Goal: Task Accomplishment & Management: Manage account settings

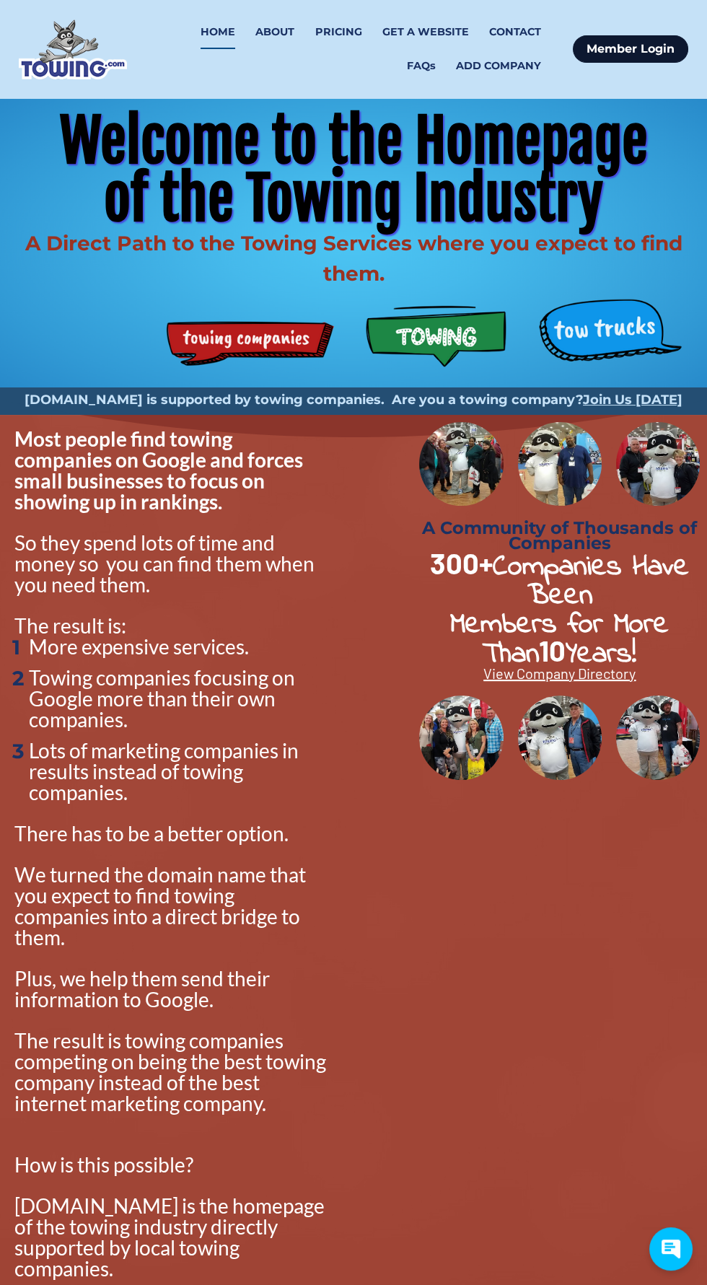
click at [645, 47] on link "Member Login" at bounding box center [630, 48] width 115 height 27
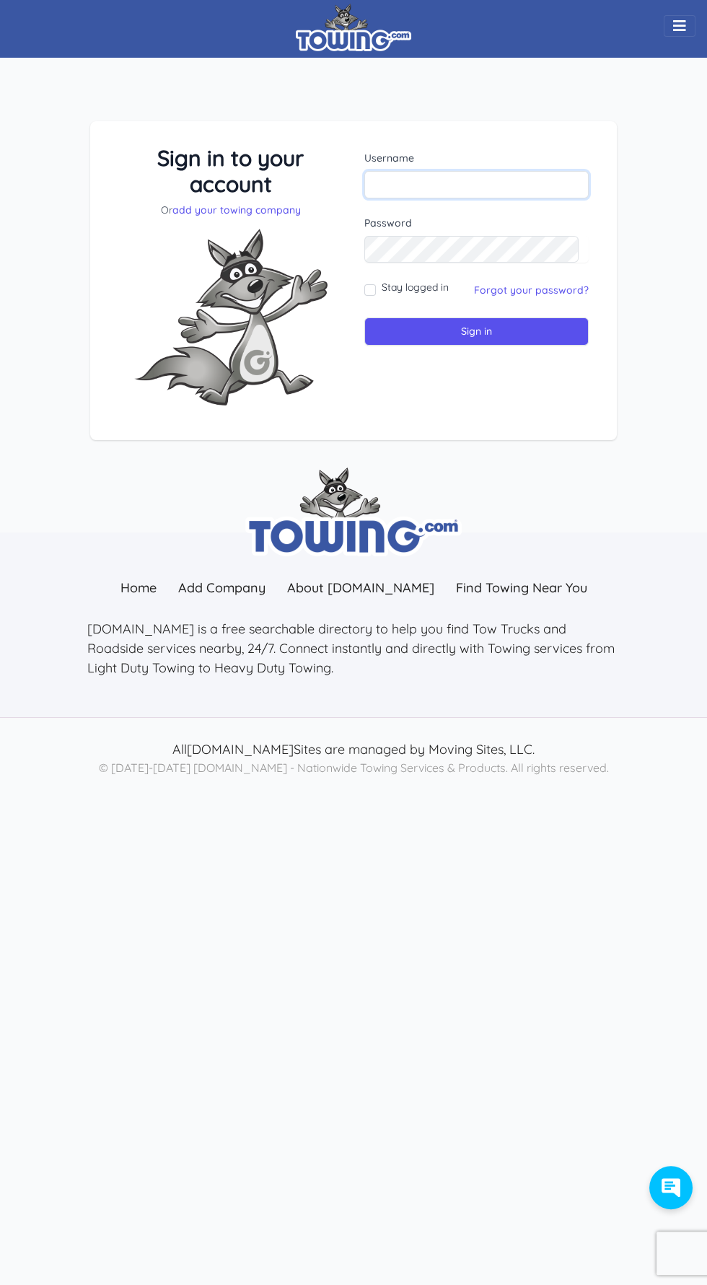
click at [497, 188] on input "text" at bounding box center [476, 184] width 224 height 27
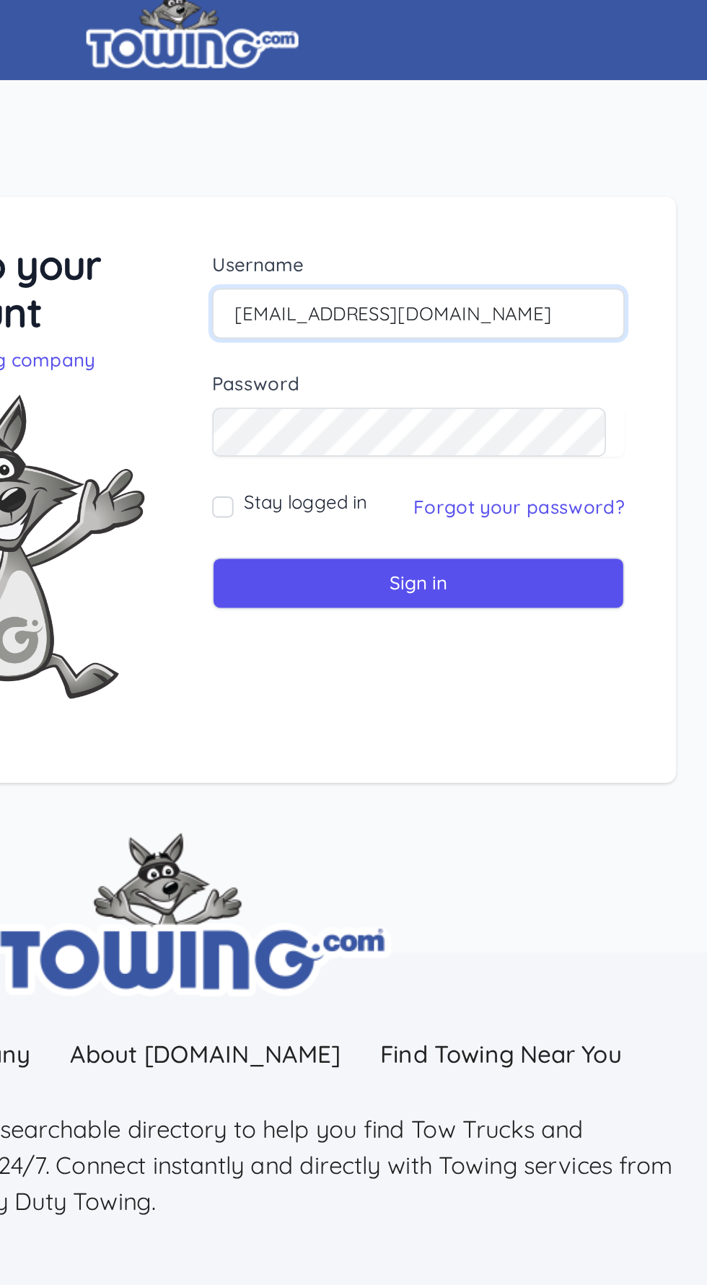
type input "Timberlinemobilerepair@gmail.com"
click at [366, 286] on input "Stay logged in" at bounding box center [370, 290] width 12 height 12
checkbox input "true"
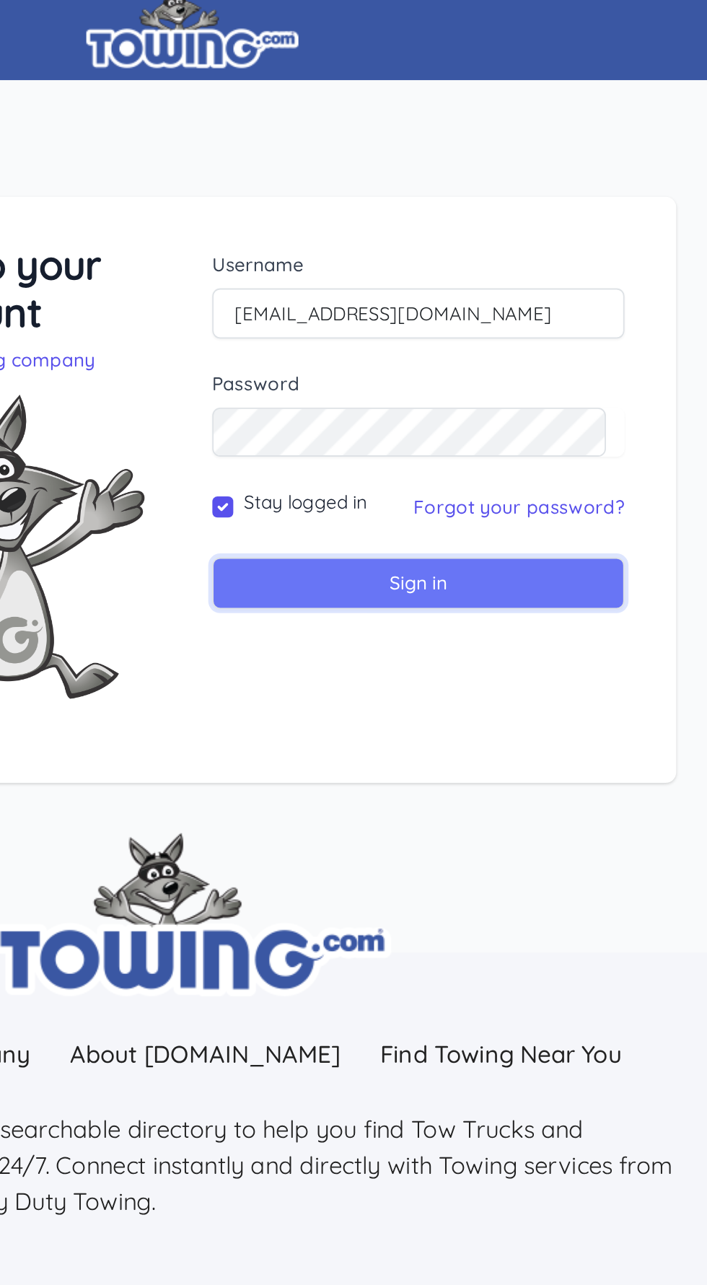
click at [504, 340] on input "Sign in" at bounding box center [476, 331] width 224 height 28
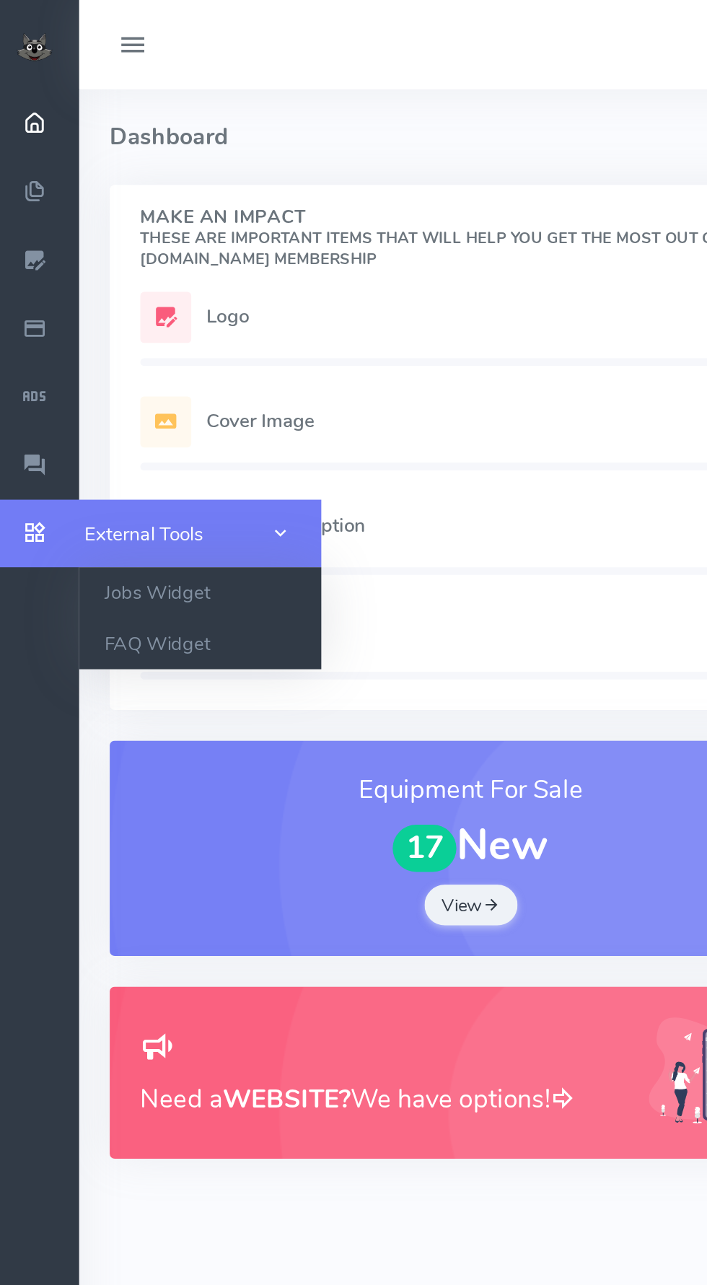
click at [19, 300] on icon "scrollable content" at bounding box center [25, 301] width 36 height 15
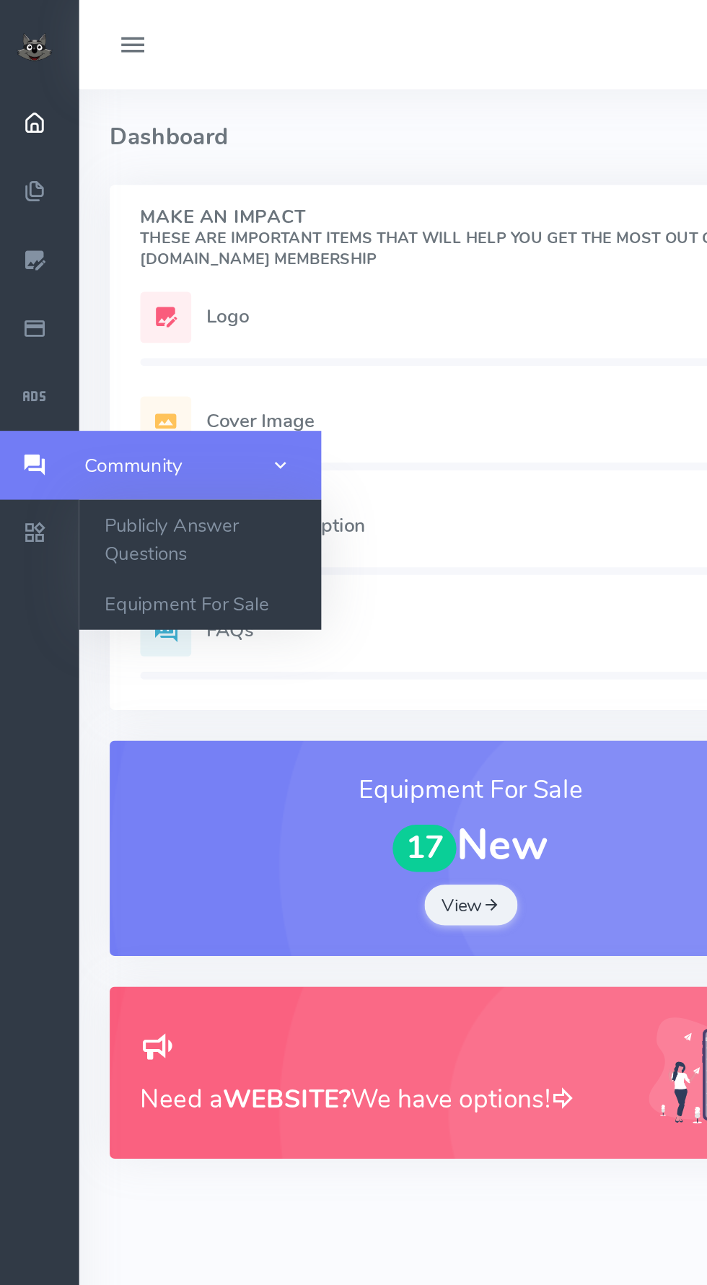
click at [23, 264] on icon "scrollable content" at bounding box center [25, 263] width 36 height 15
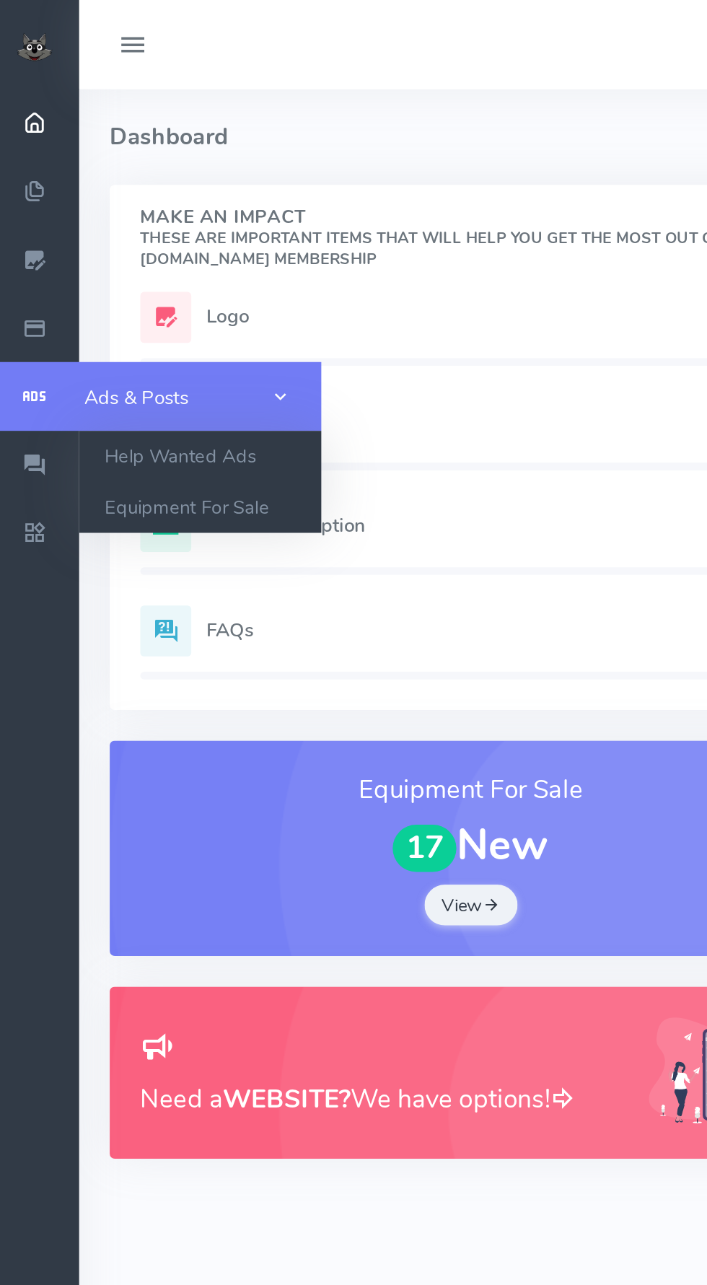
click at [27, 221] on icon "scrollable content" at bounding box center [25, 224] width 36 height 15
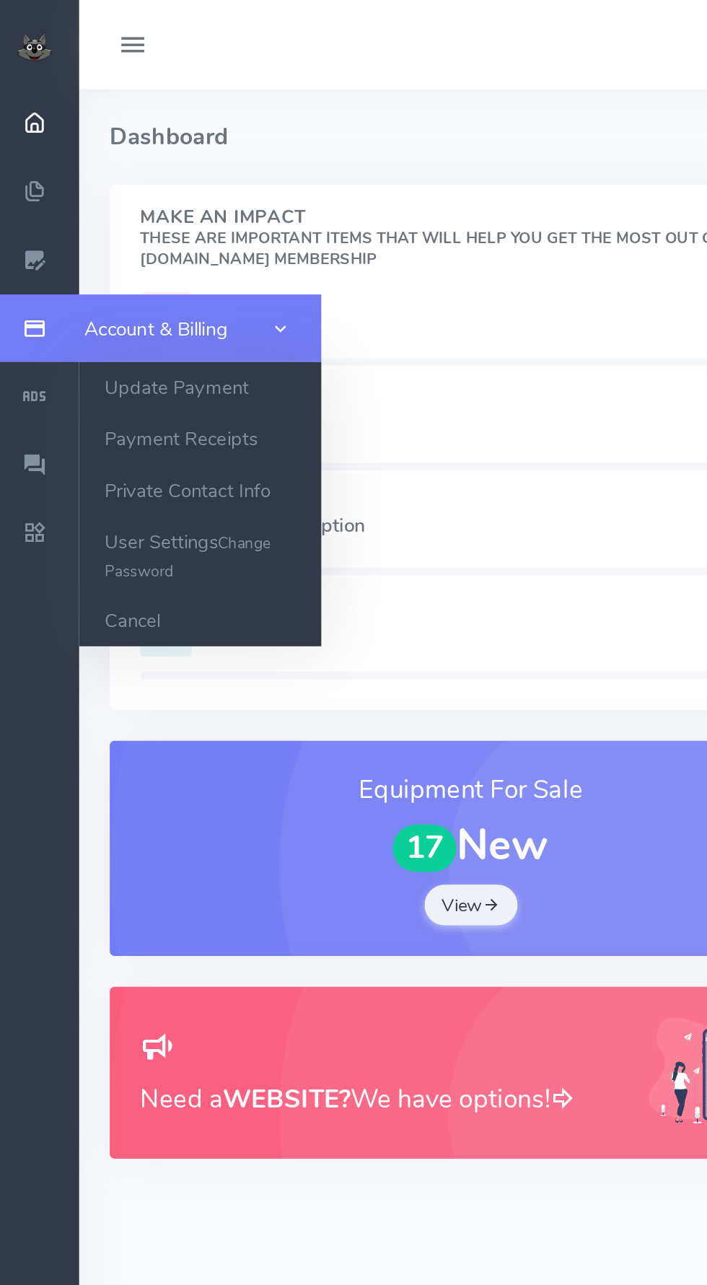
click at [20, 179] on icon "scrollable content" at bounding box center [25, 186] width 36 height 15
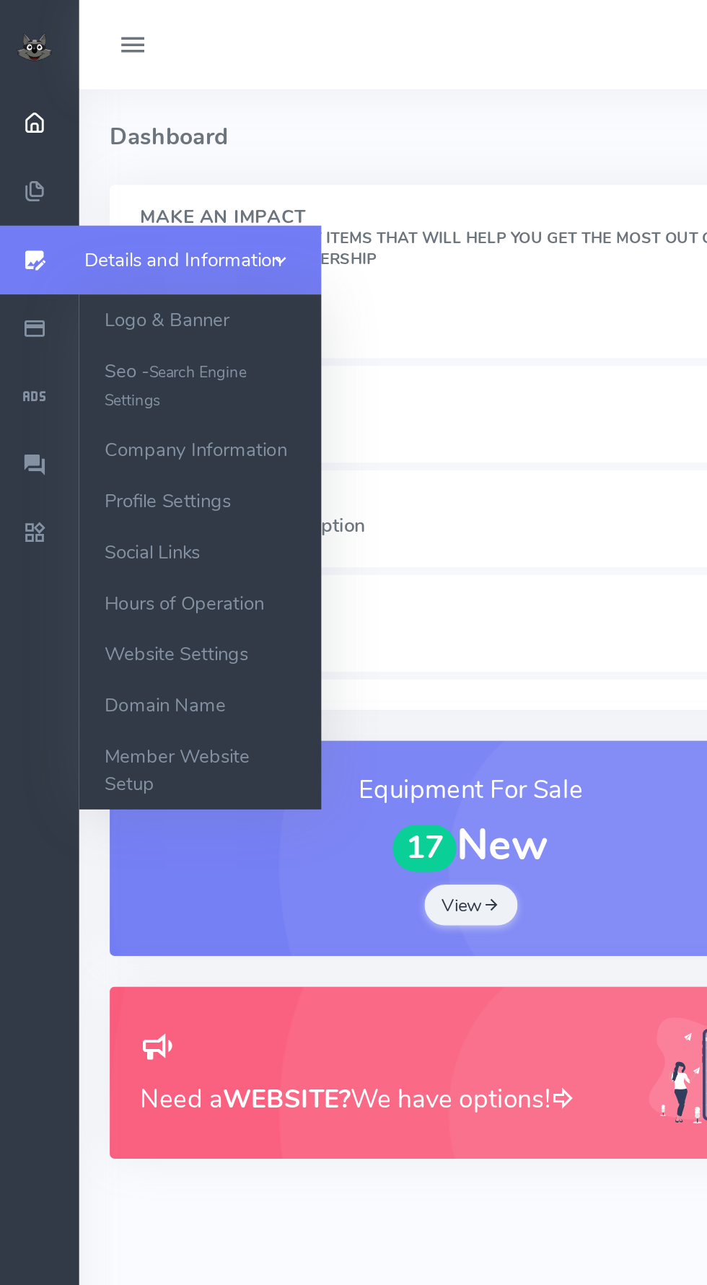
click at [23, 150] on icon "scrollable content" at bounding box center [25, 147] width 36 height 15
click at [126, 181] on link "Logo & Banner" at bounding box center [118, 181] width 137 height 29
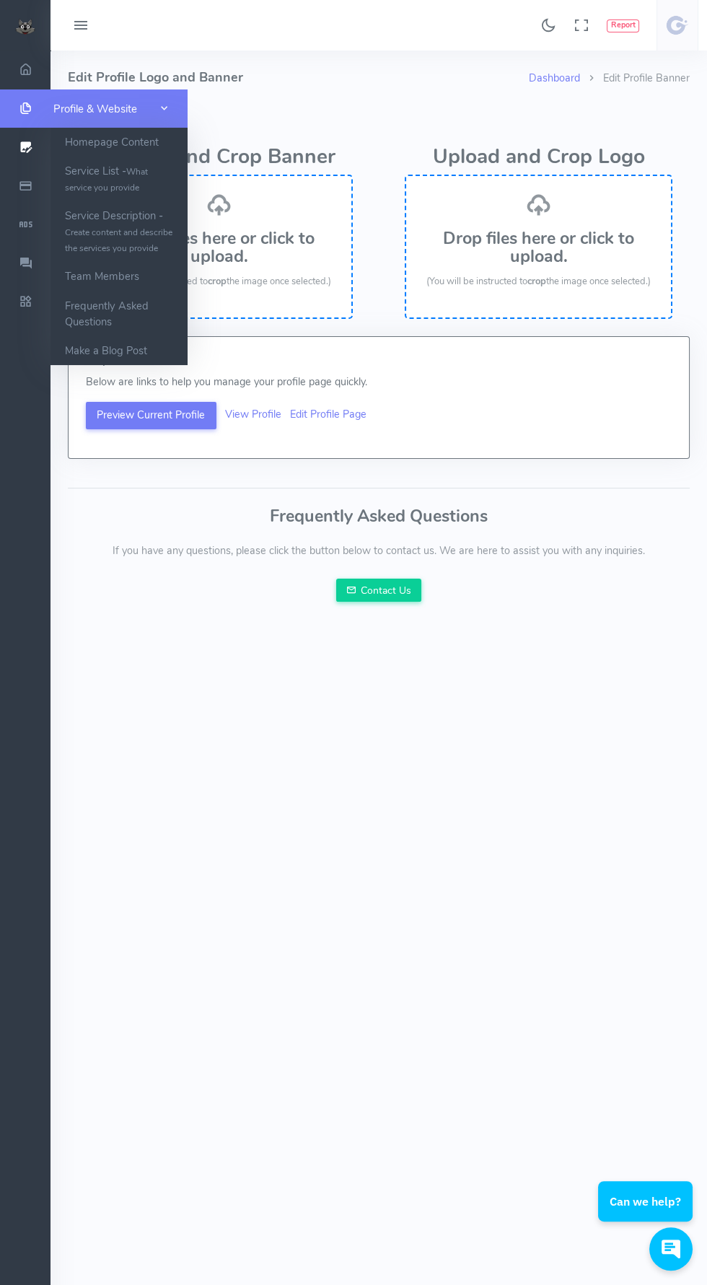
click at [28, 108] on icon "scrollable content" at bounding box center [25, 109] width 36 height 14
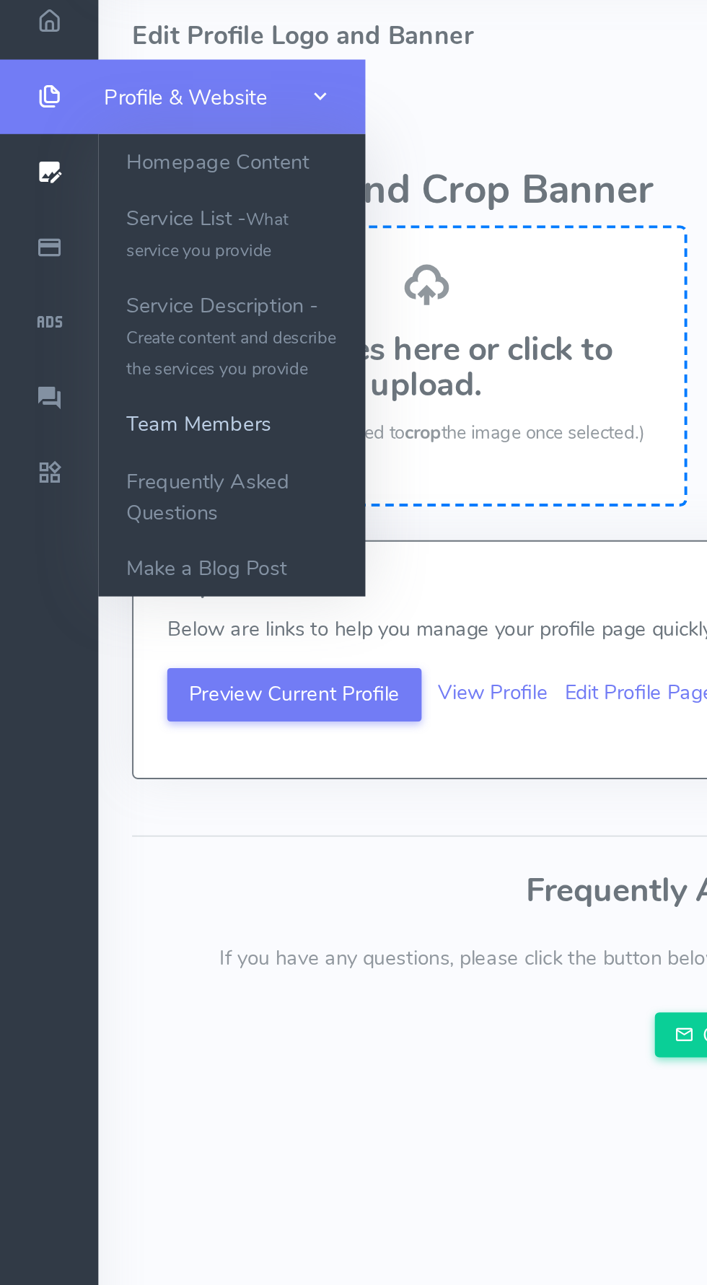
click at [125, 286] on link "Team Members" at bounding box center [118, 276] width 137 height 29
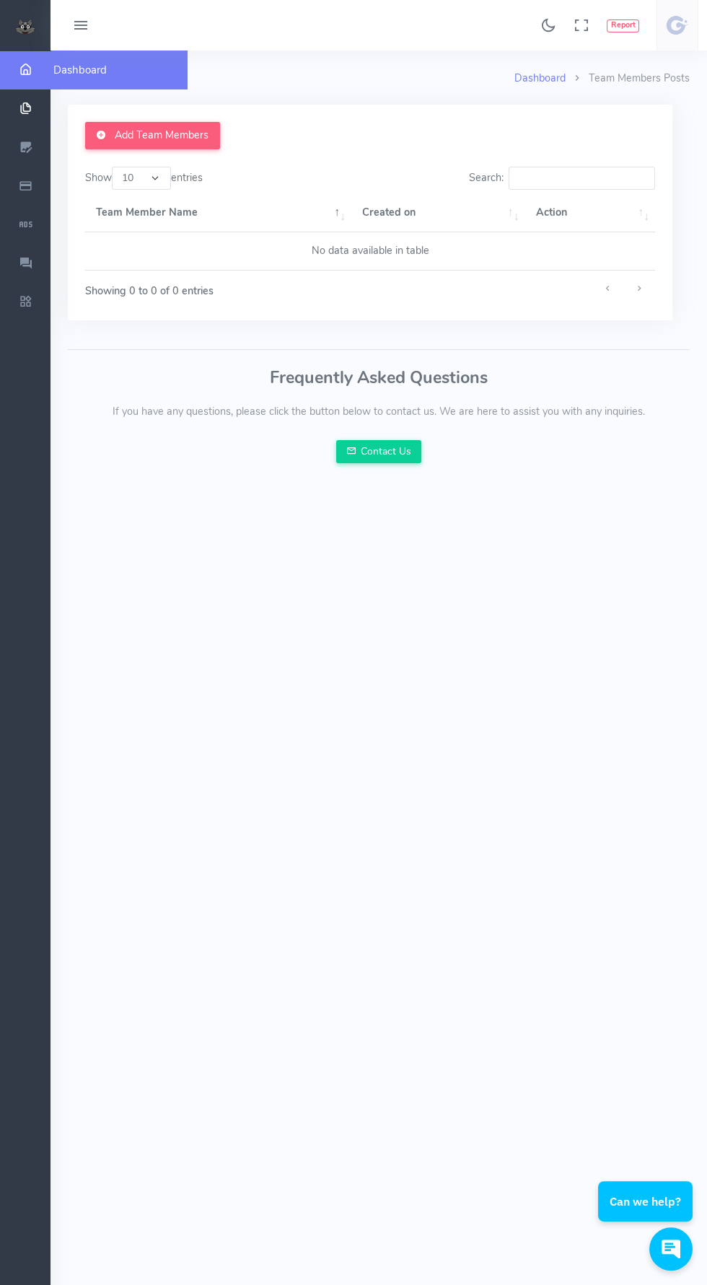
click at [25, 70] on icon "scrollable content" at bounding box center [25, 70] width 36 height 14
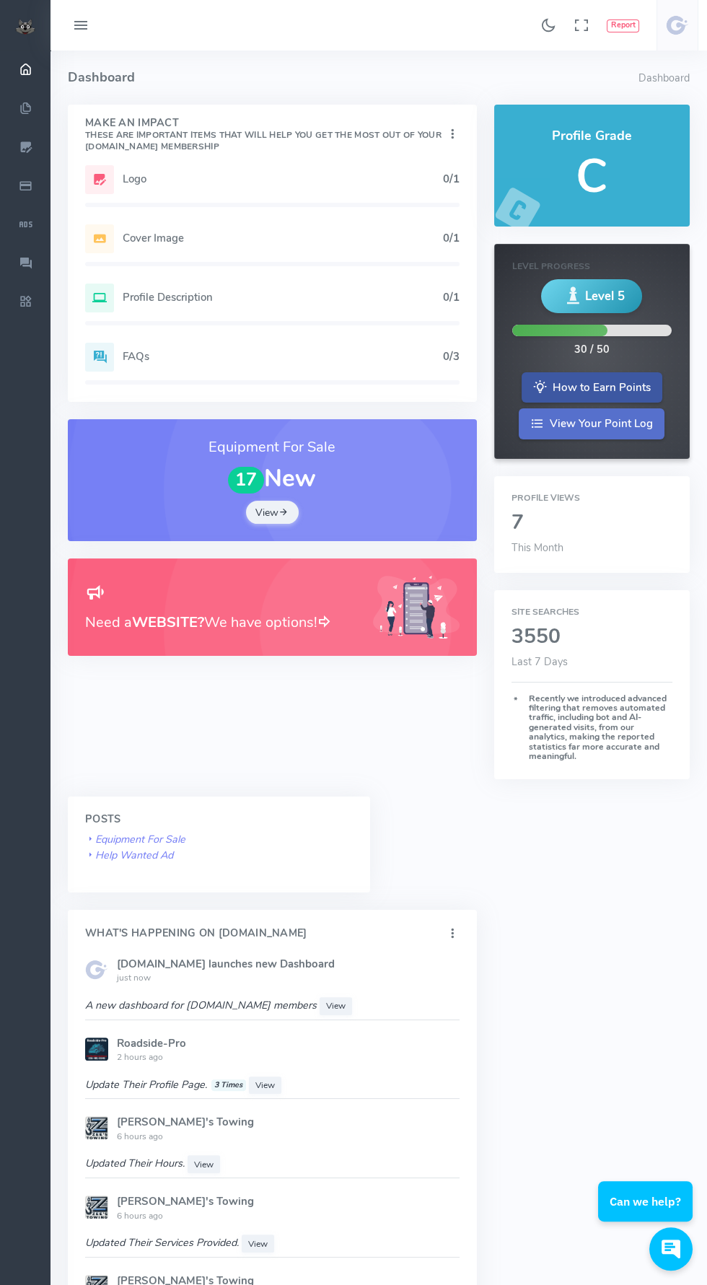
click at [608, 423] on link "View Your Point Log" at bounding box center [592, 423] width 146 height 31
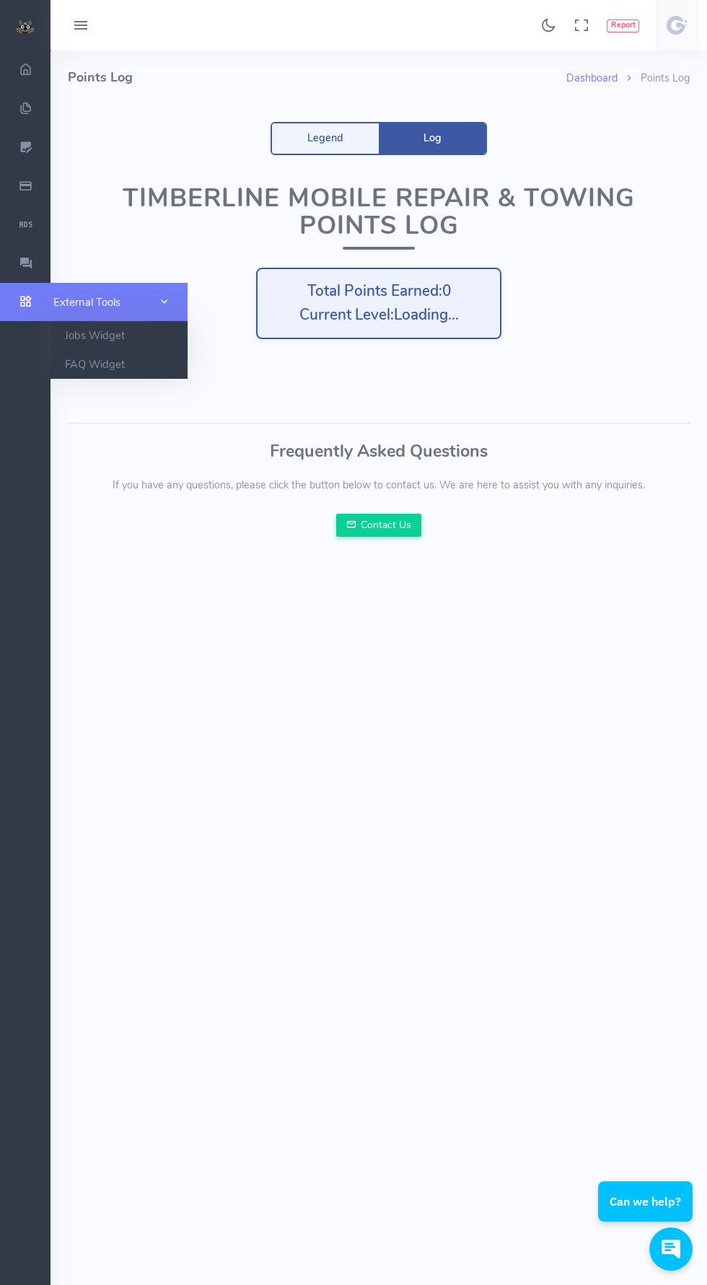
click at [22, 312] on link "External Tools" at bounding box center [94, 302] width 188 height 39
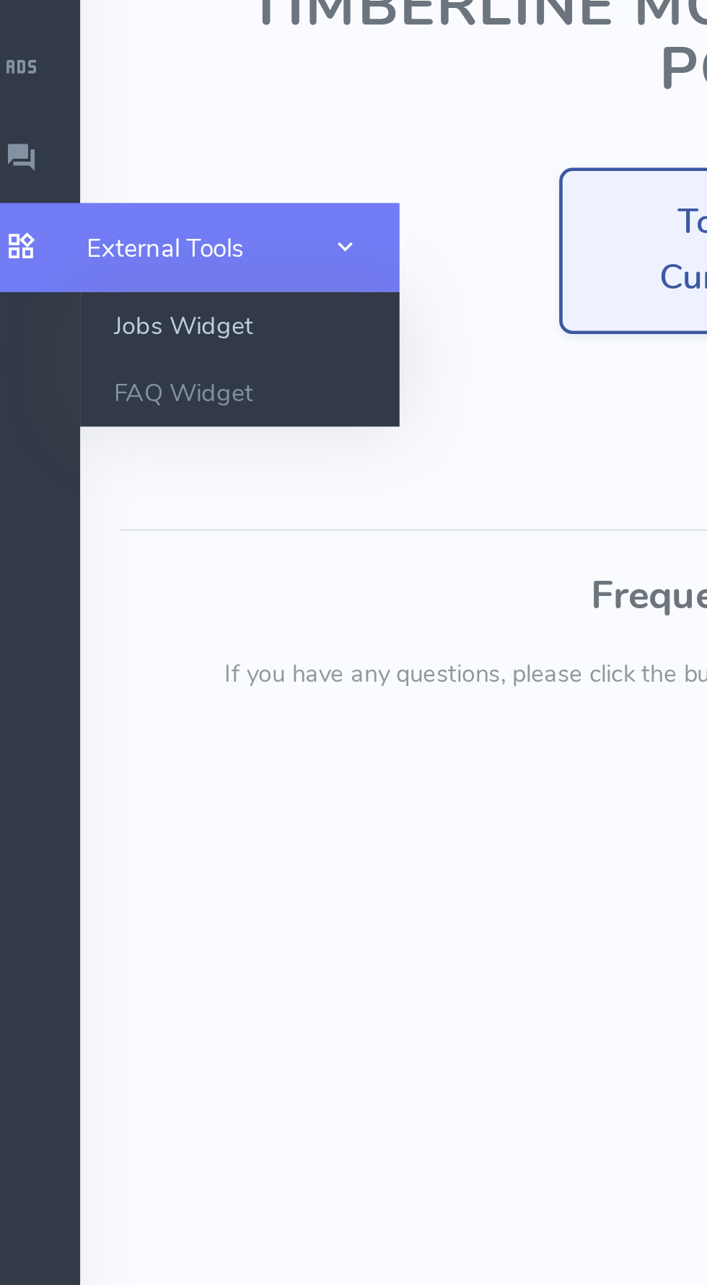
click at [110, 338] on link "Jobs Widget" at bounding box center [118, 335] width 137 height 29
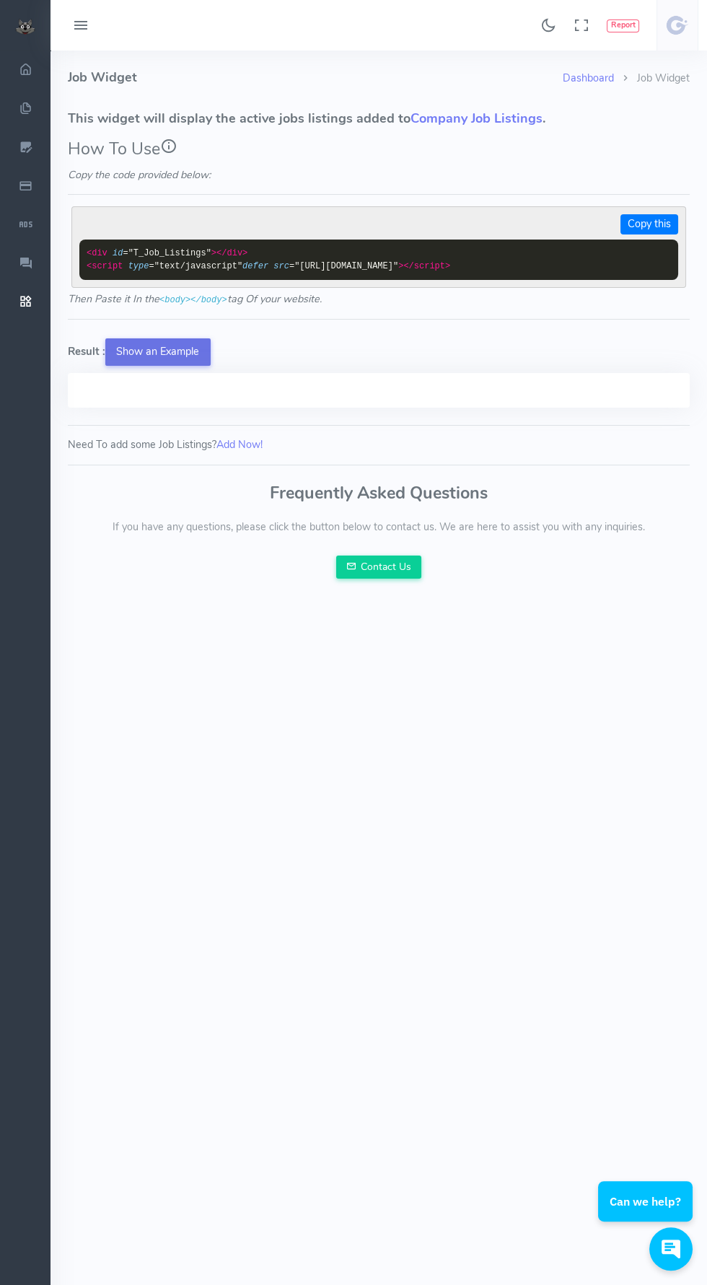
click at [181, 348] on button "Show an Example" at bounding box center [157, 351] width 105 height 27
